Goal: Find specific page/section: Find specific page/section

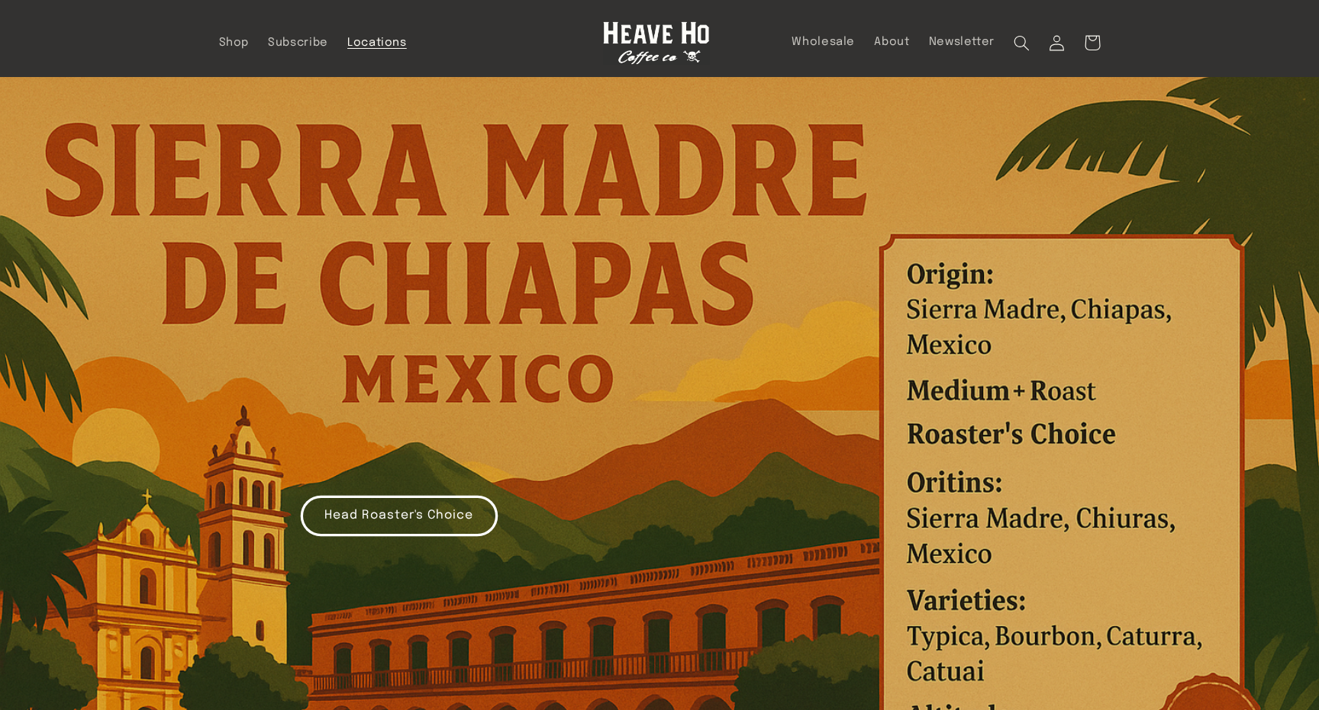
click at [381, 40] on span "Locations" at bounding box center [377, 43] width 60 height 14
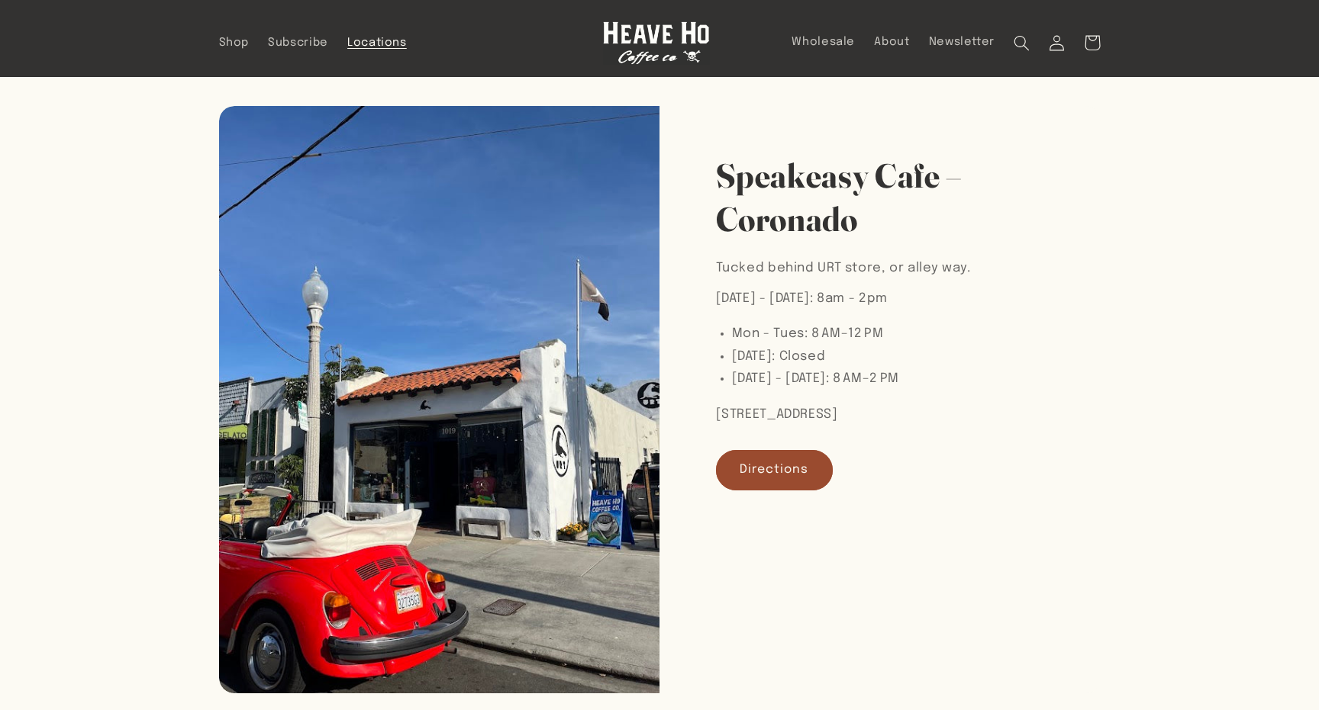
scroll to position [126, 0]
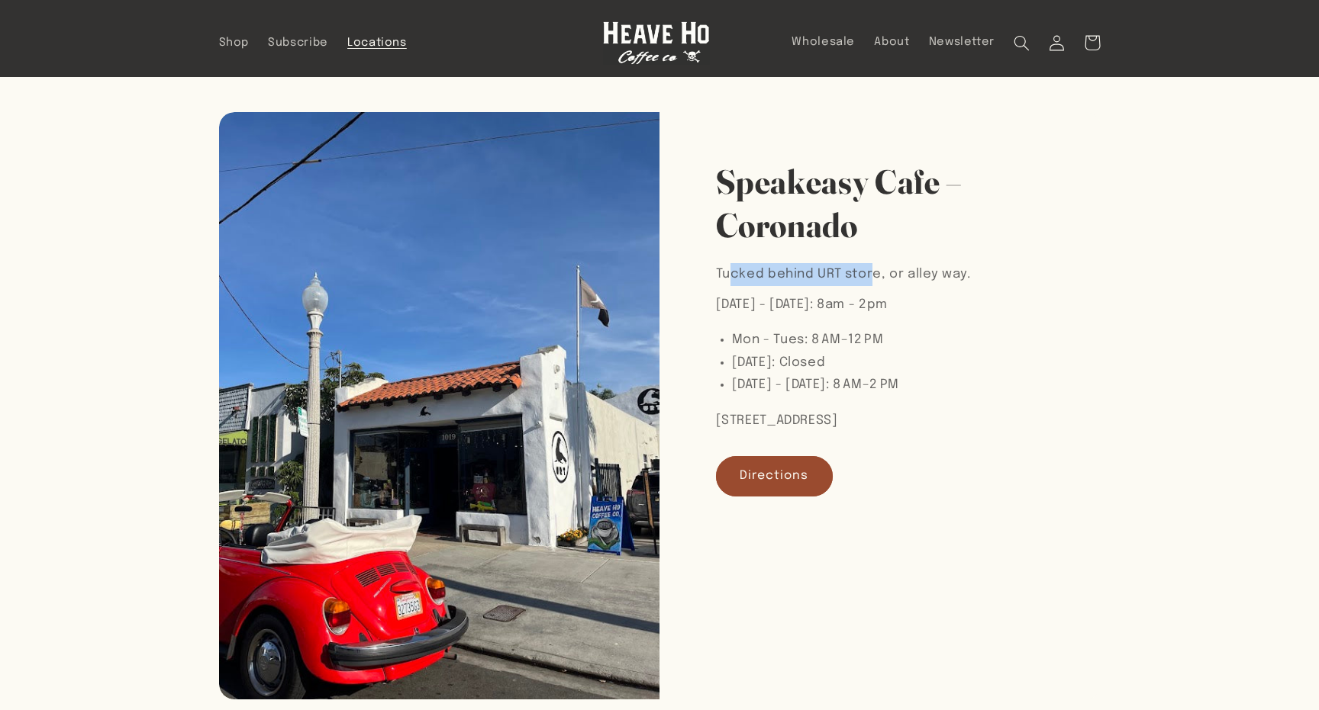
drag, startPoint x: 726, startPoint y: 273, endPoint x: 871, endPoint y: 277, distance: 145.0
click at [871, 277] on p "Tucked behind URT store, or alley way." at bounding box center [843, 274] width 255 height 23
click at [957, 273] on p "Tucked behind URT store, or alley way." at bounding box center [843, 274] width 255 height 23
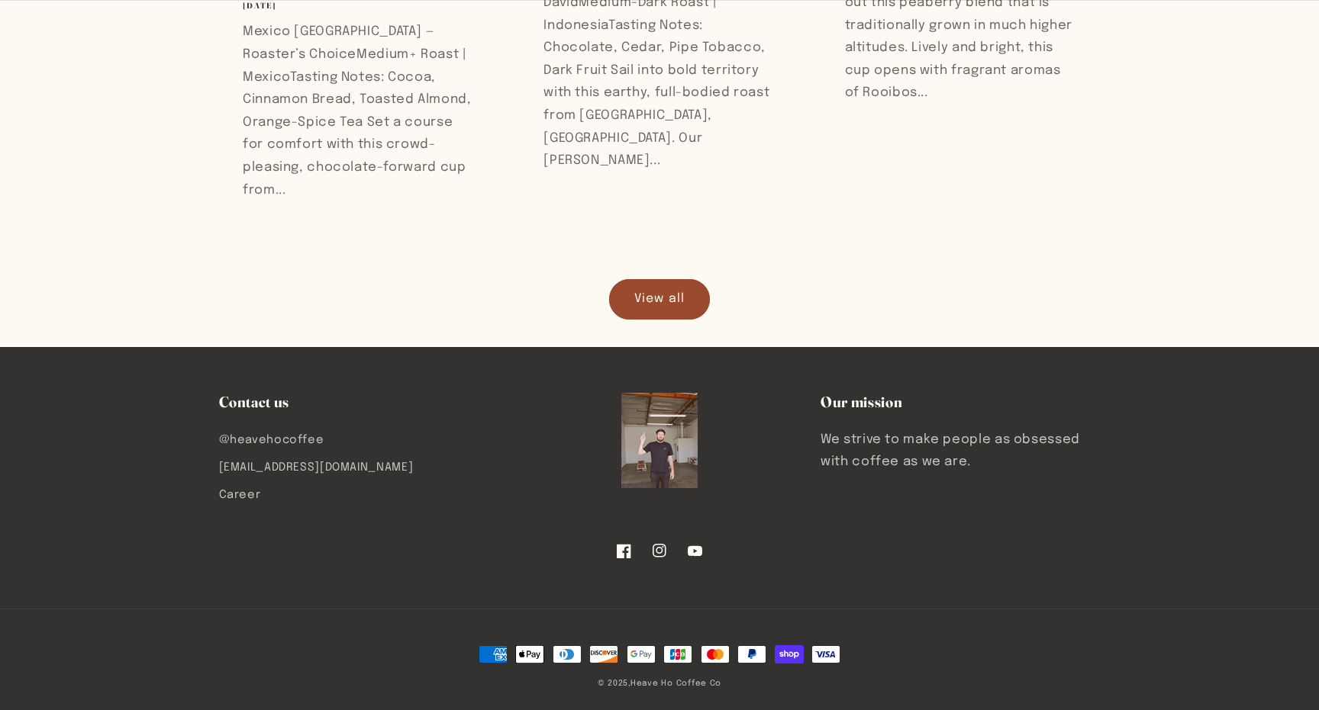
scroll to position [1670, 0]
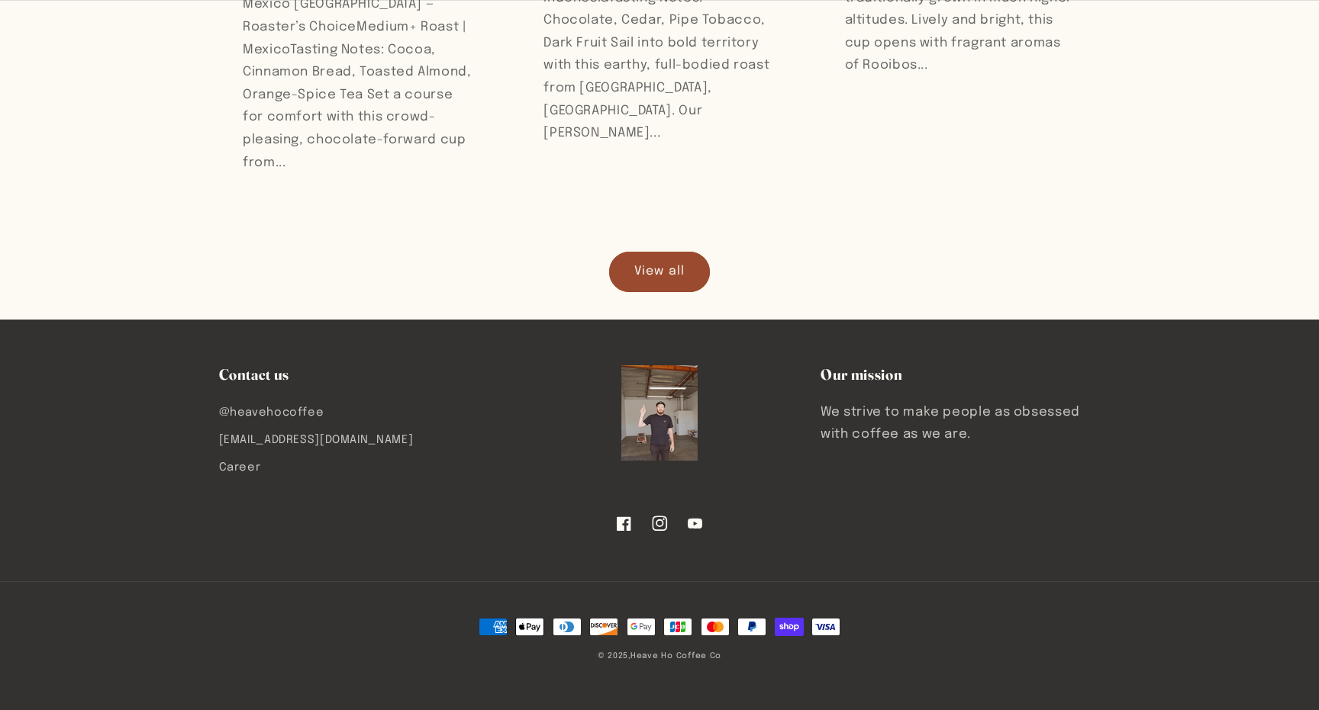
click at [660, 521] on icon at bounding box center [659, 523] width 15 height 15
